Goal: Information Seeking & Learning: Learn about a topic

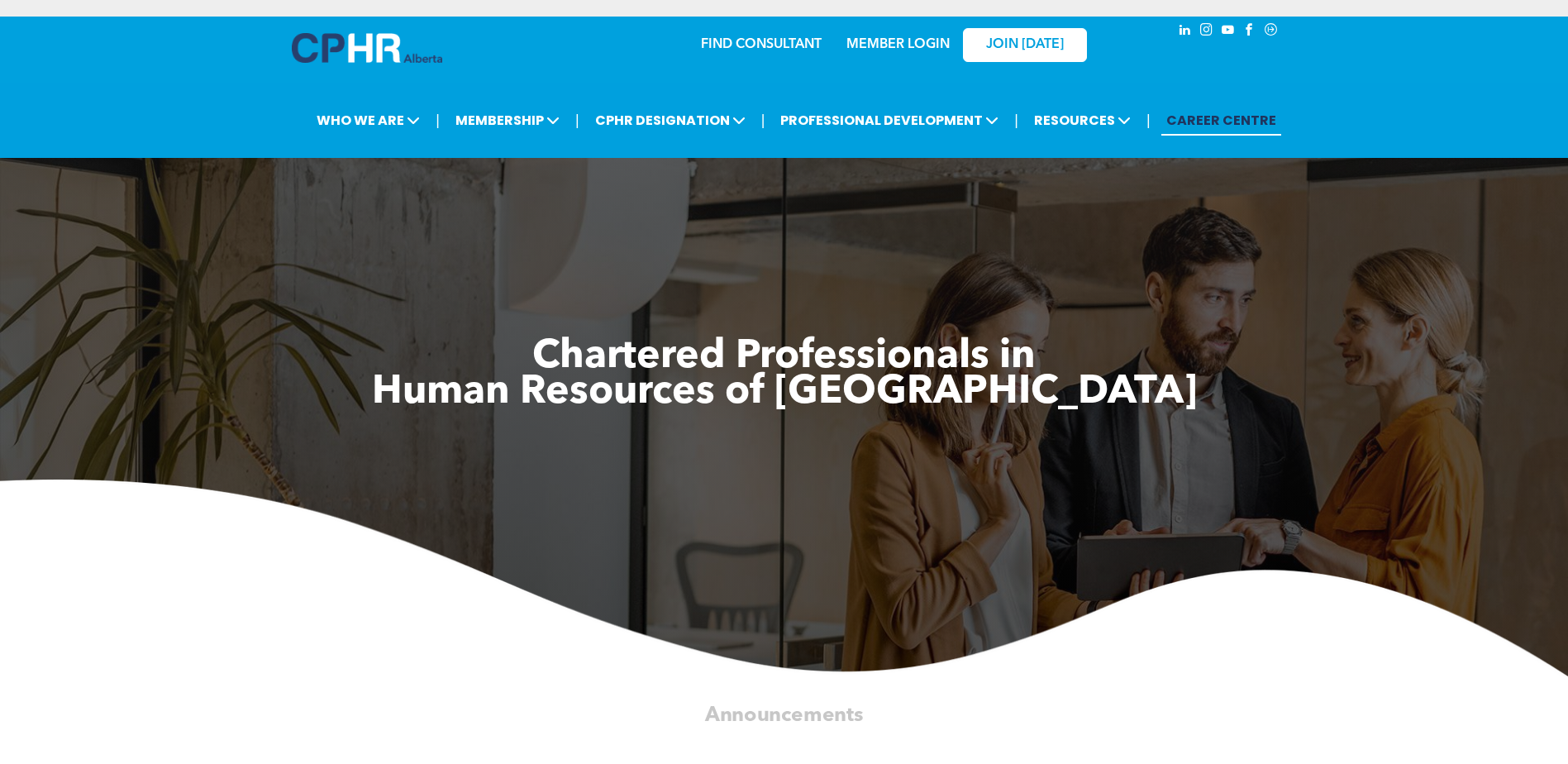
click at [888, 40] on link "MEMBER LOGIN" at bounding box center [898, 44] width 104 height 13
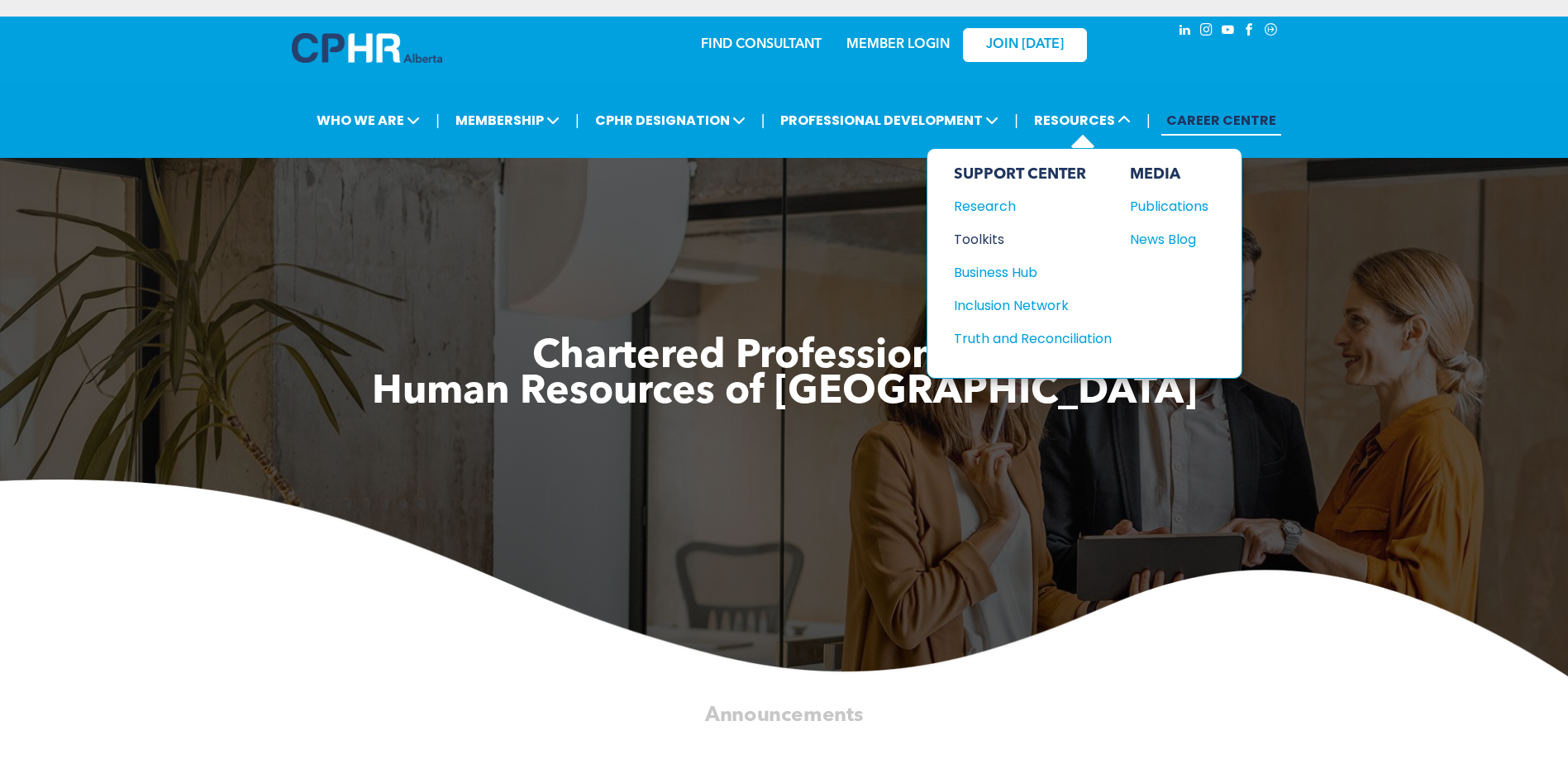
click at [994, 236] on div "Toolkits" at bounding box center [1026, 239] width 143 height 20
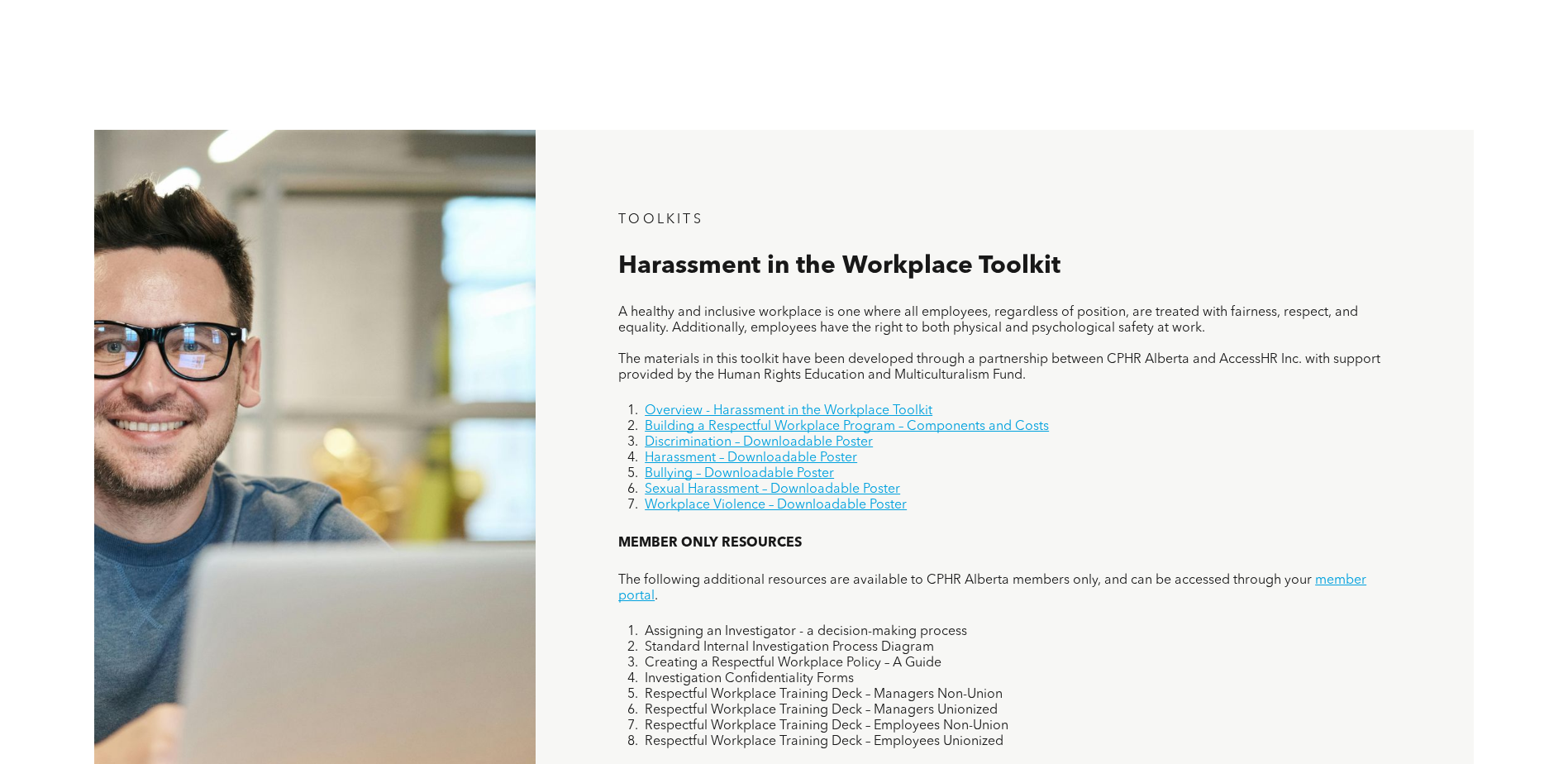
scroll to position [711, 0]
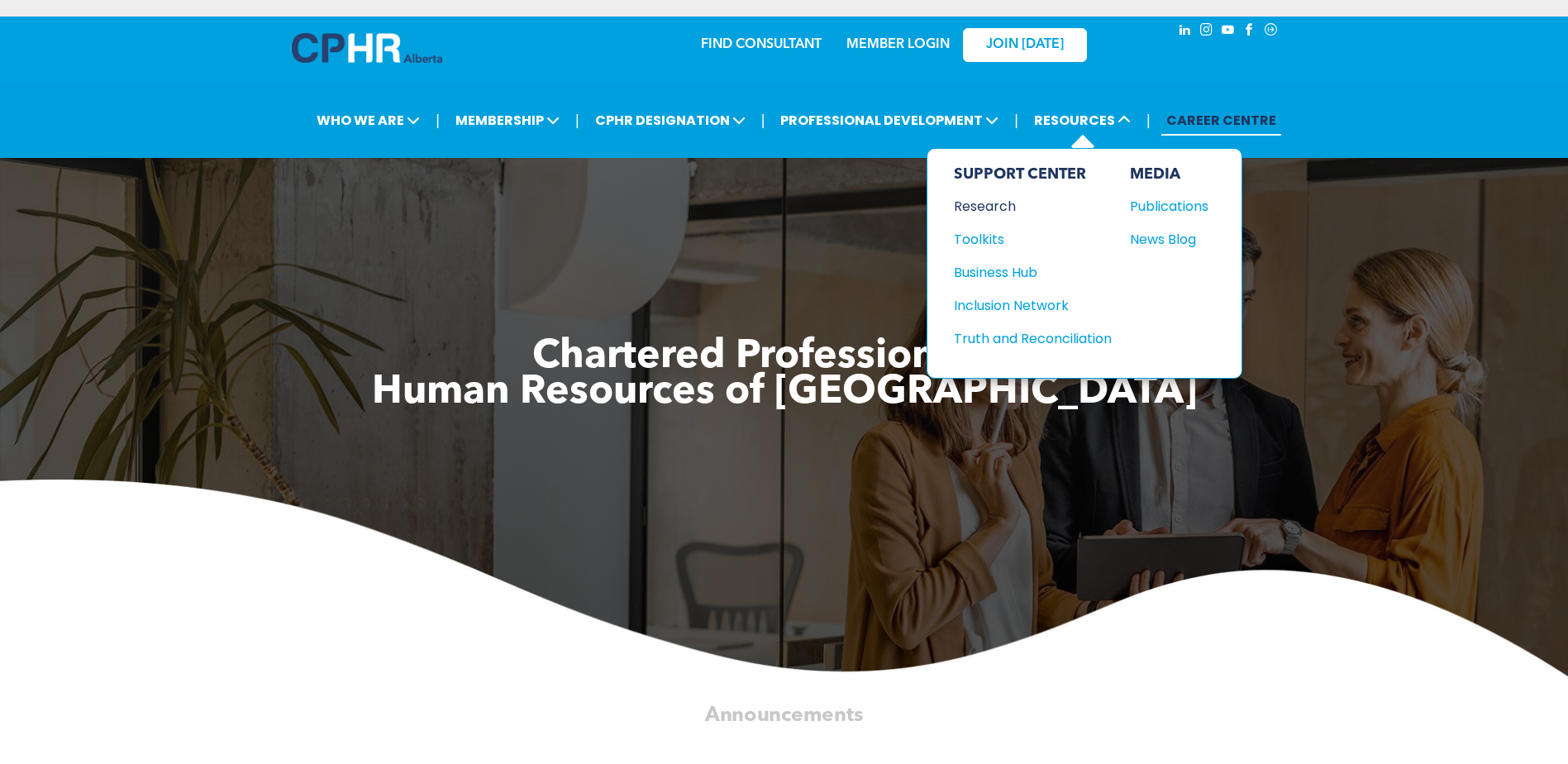
click at [989, 207] on div "Research" at bounding box center [1026, 207] width 143 height 20
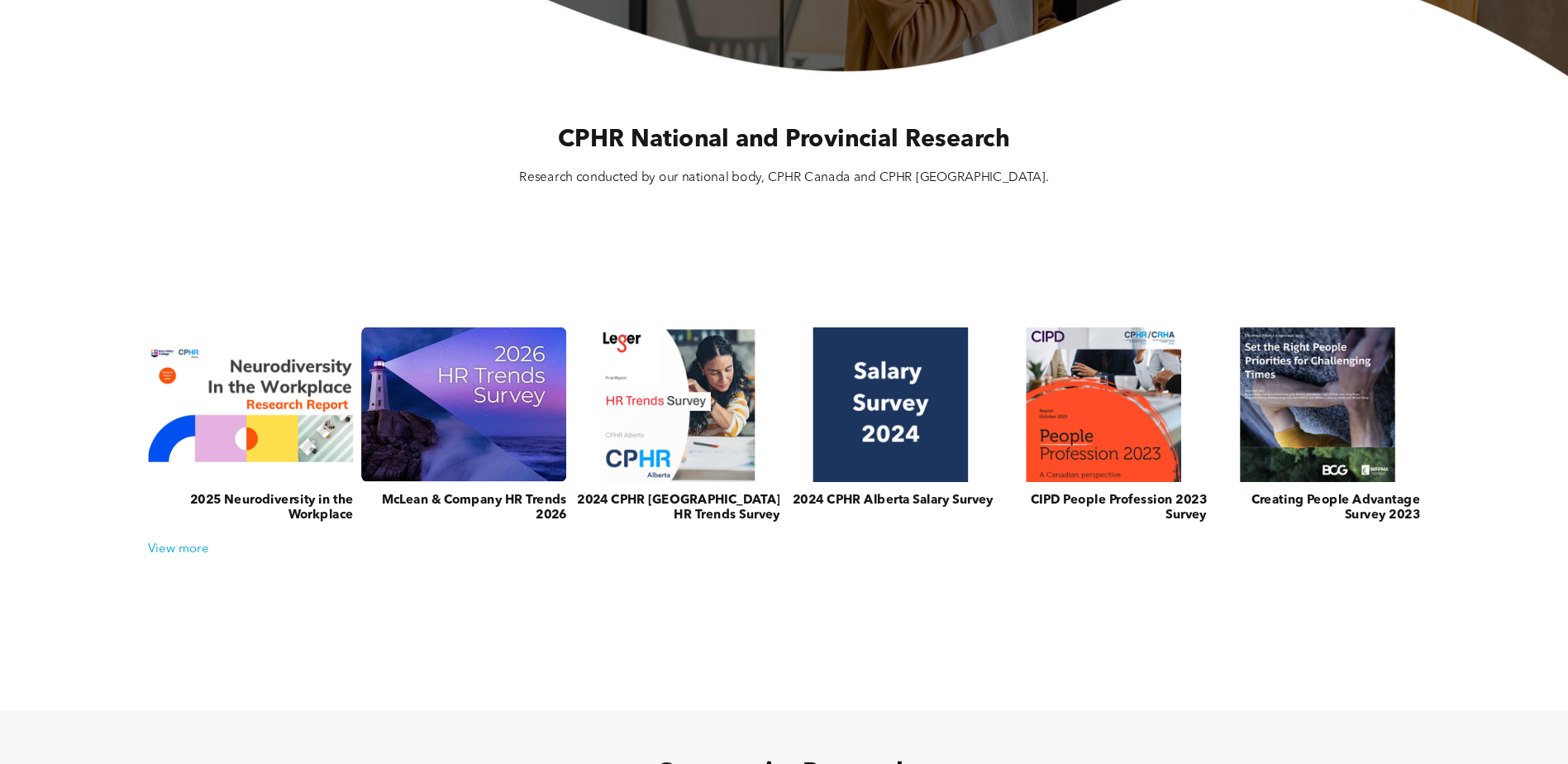
scroll to position [496, 0]
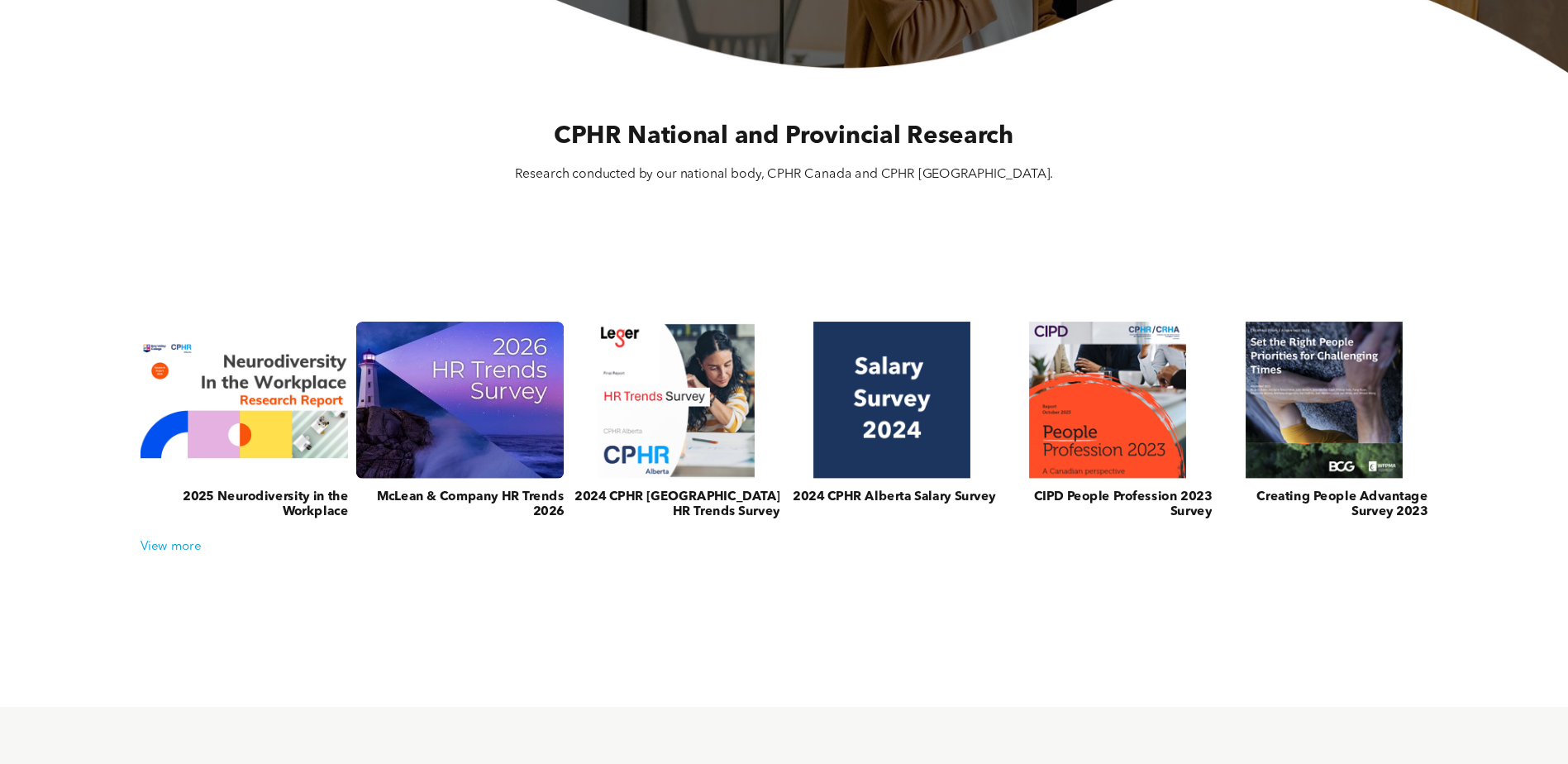
click at [505, 391] on link at bounding box center [460, 400] width 220 height 167
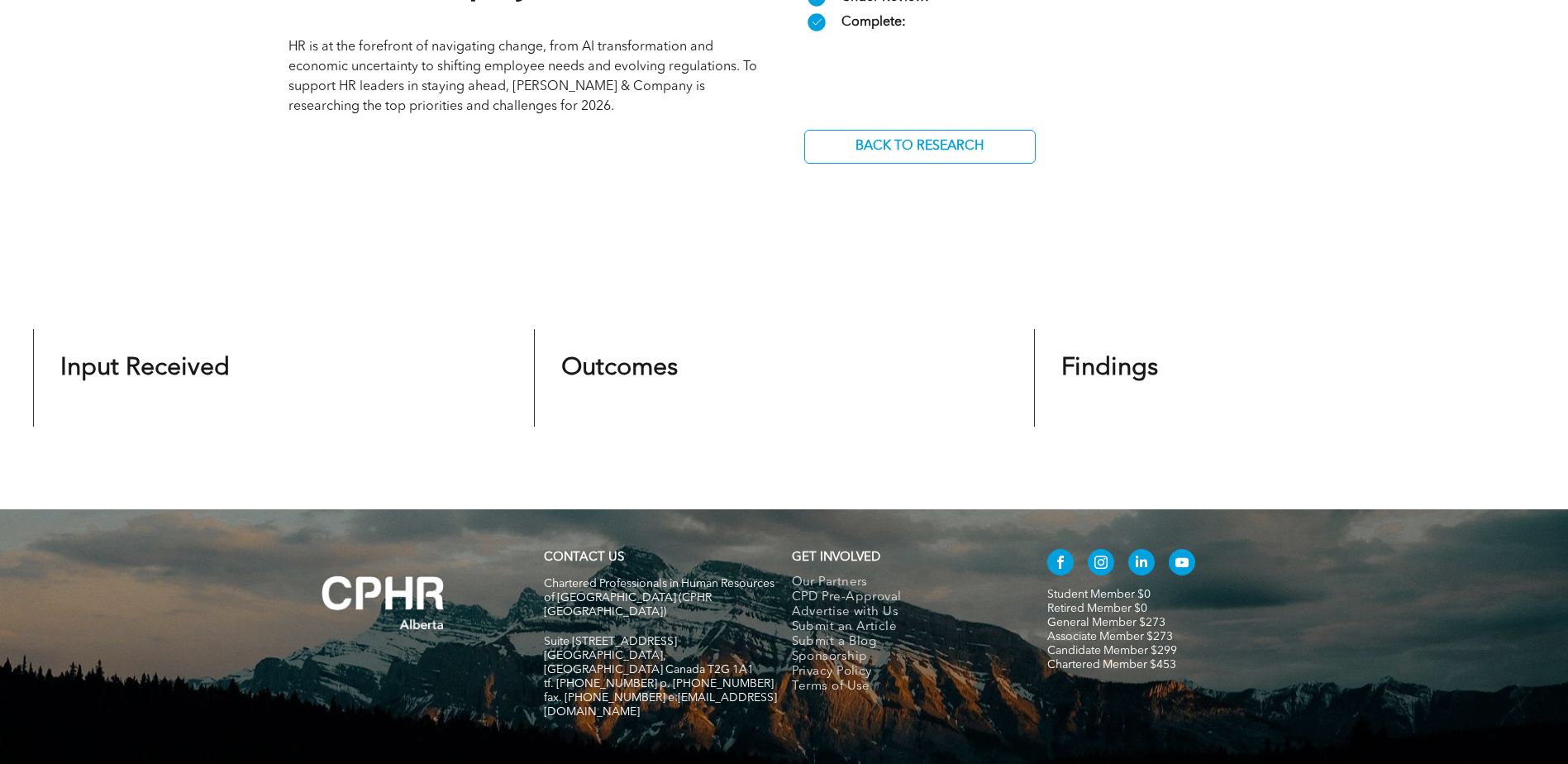
scroll to position [414, 0]
